Goal: Task Accomplishment & Management: Use online tool/utility

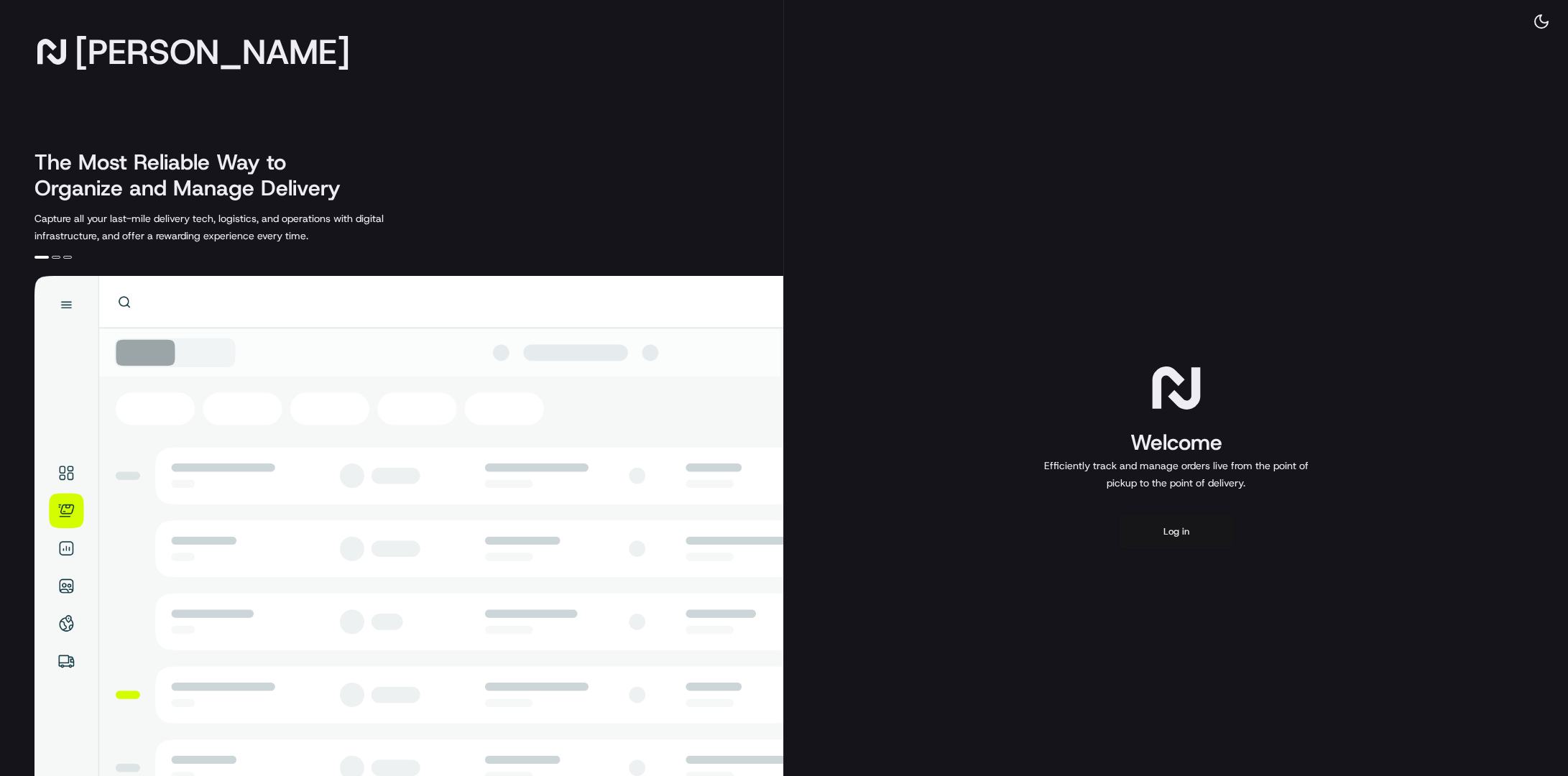
click at [1172, 530] on button "Log in" at bounding box center [1176, 531] width 115 height 35
